Goal: Check status: Check status

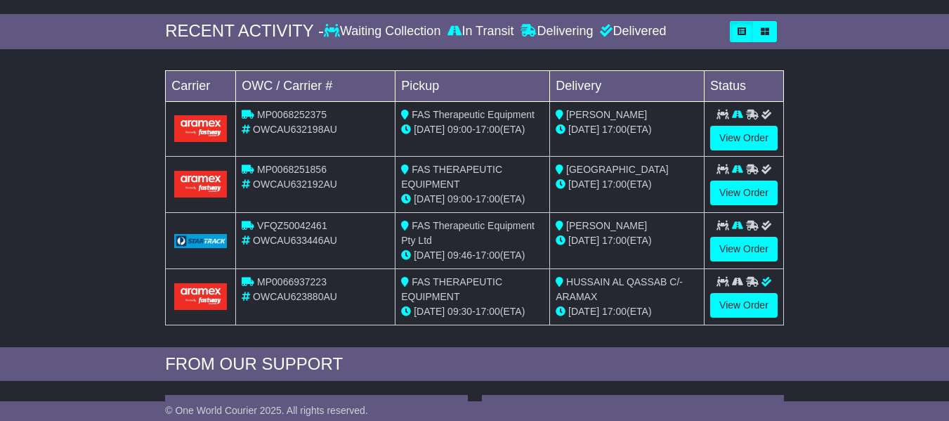
scroll to position [211, 0]
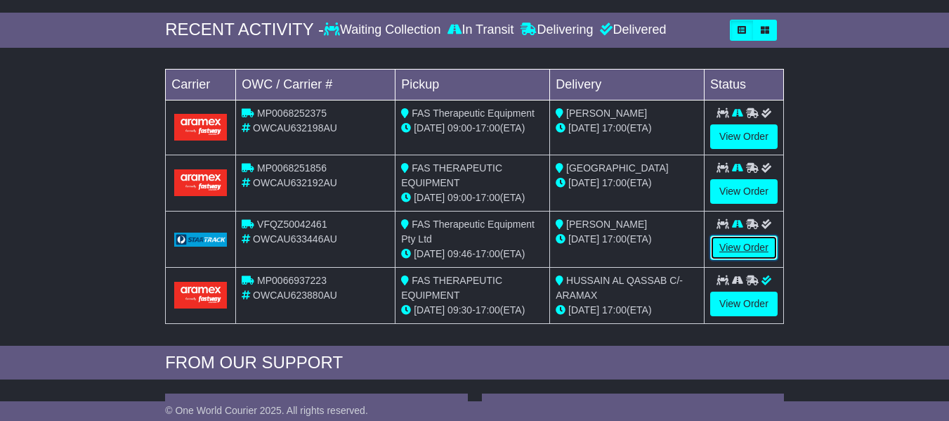
click at [744, 260] on link "View Order" at bounding box center [743, 247] width 67 height 25
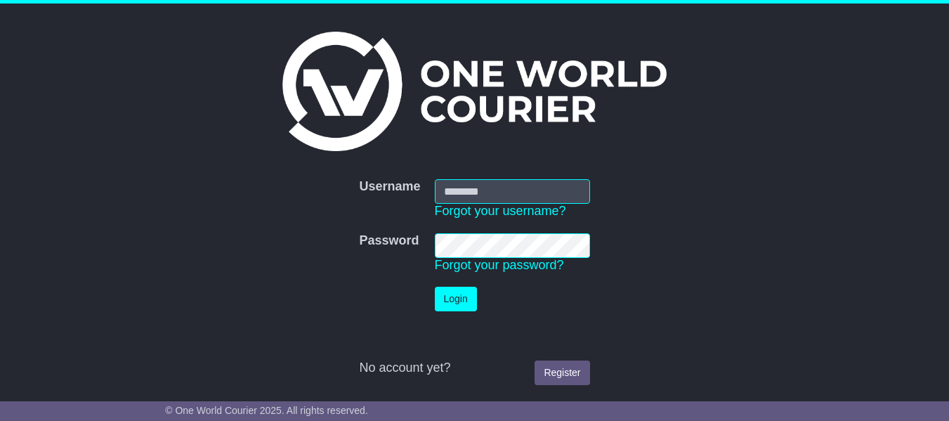
type input "**********"
click at [454, 305] on button "Login" at bounding box center [456, 299] width 42 height 25
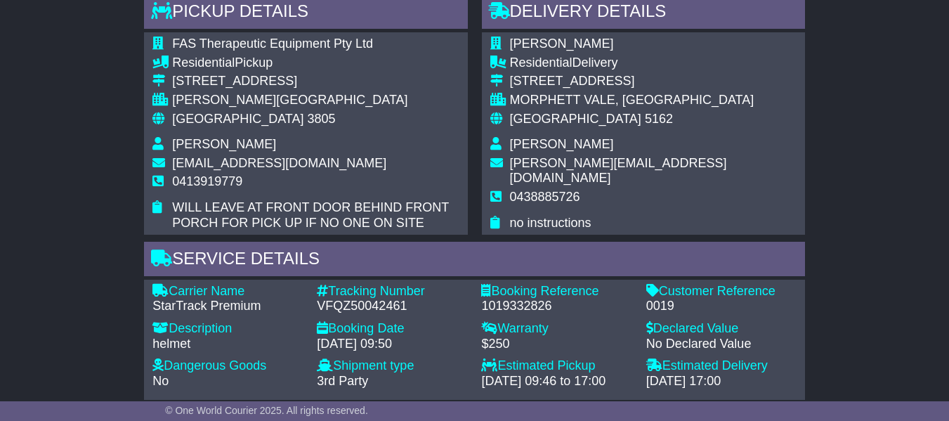
scroll to position [843, 0]
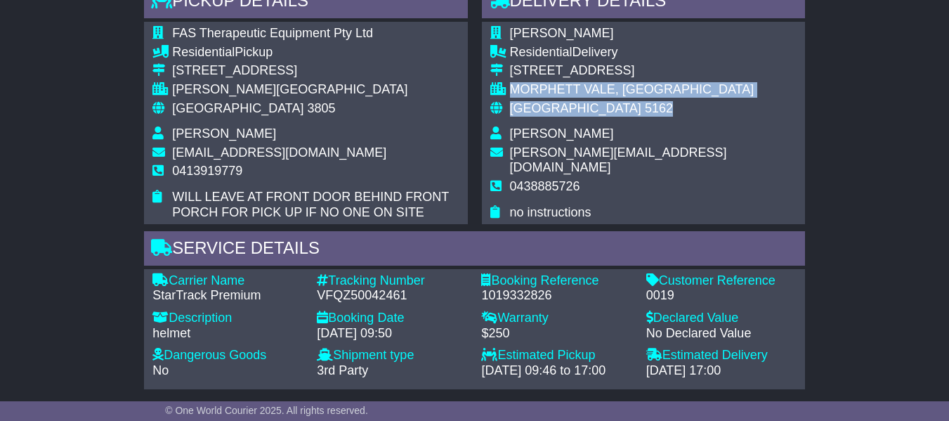
drag, startPoint x: 512, startPoint y: 115, endPoint x: 601, endPoint y: 134, distance: 91.4
click at [601, 134] on tbody "[PERSON_NAME] Residential Delivery [STREET_ADDRESS] MORPHETT VALE, [GEOGRAPHIC_…" at bounding box center [643, 123] width 306 height 194
drag, startPoint x: 512, startPoint y: 94, endPoint x: 596, endPoint y: 135, distance: 93.6
click at [596, 135] on tbody "[PERSON_NAME] Residential Delivery [STREET_ADDRESS] MORPHETT VALE, [GEOGRAPHIC_…" at bounding box center [643, 123] width 306 height 194
copy tbody "9 KENT ROAD MORPHETT VALE, SA Australia 5162"
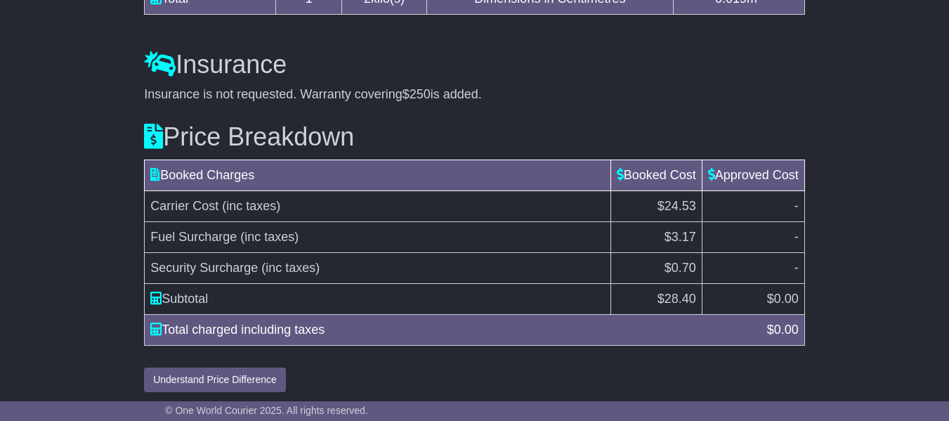
scroll to position [1414, 0]
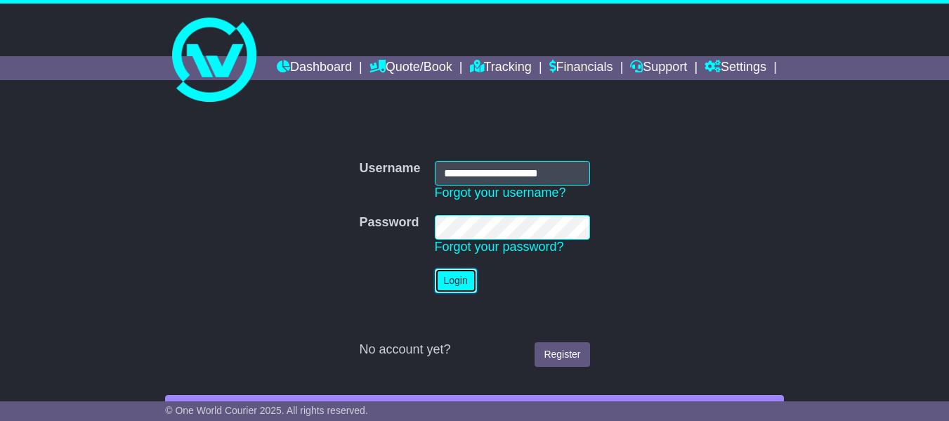
click at [458, 293] on button "Login" at bounding box center [456, 280] width 42 height 25
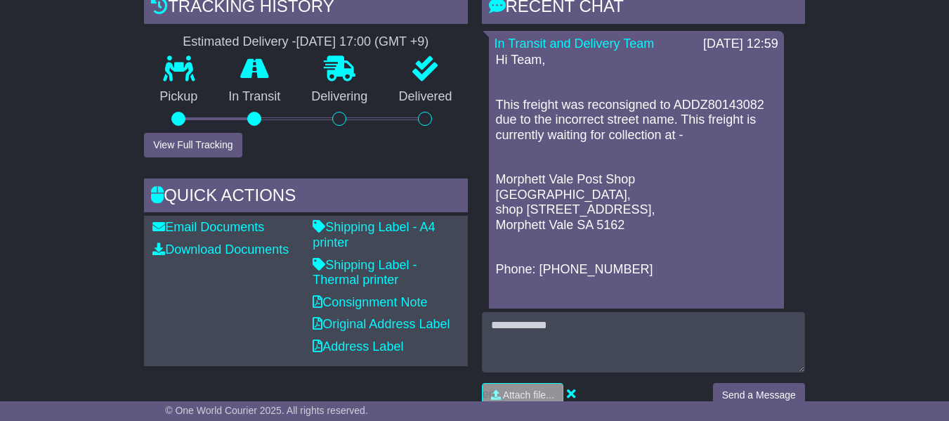
scroll to position [351, 0]
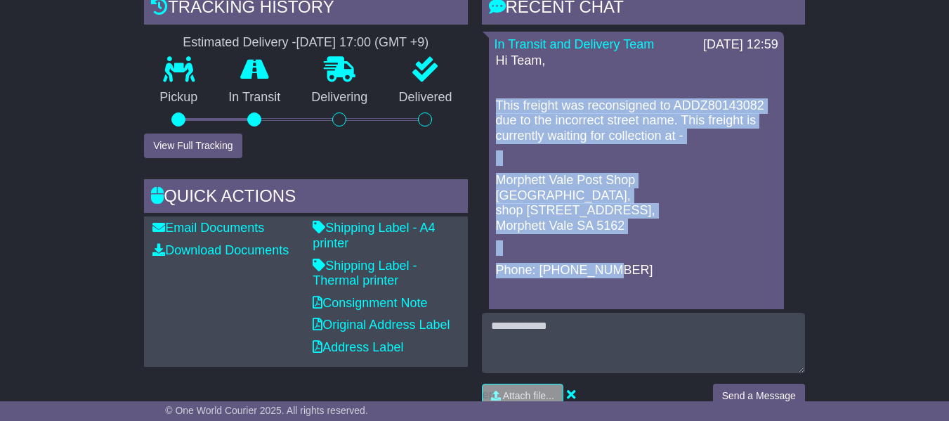
drag, startPoint x: 497, startPoint y: 145, endPoint x: 644, endPoint y: 313, distance: 222.6
click at [644, 313] on div "Hi Team, This freight was reconsigned to ADDZ80143082 due to the incorrect stre…" at bounding box center [637, 285] width 284 height 464
copy div "This freight was reconsigned to ADDZ80143082 due to the incorrect street name. …"
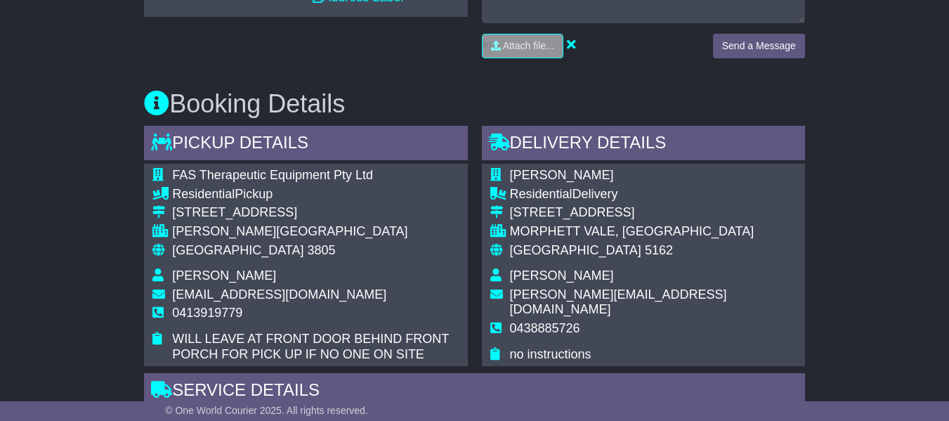
scroll to position [722, 0]
